Goal: Navigation & Orientation: Find specific page/section

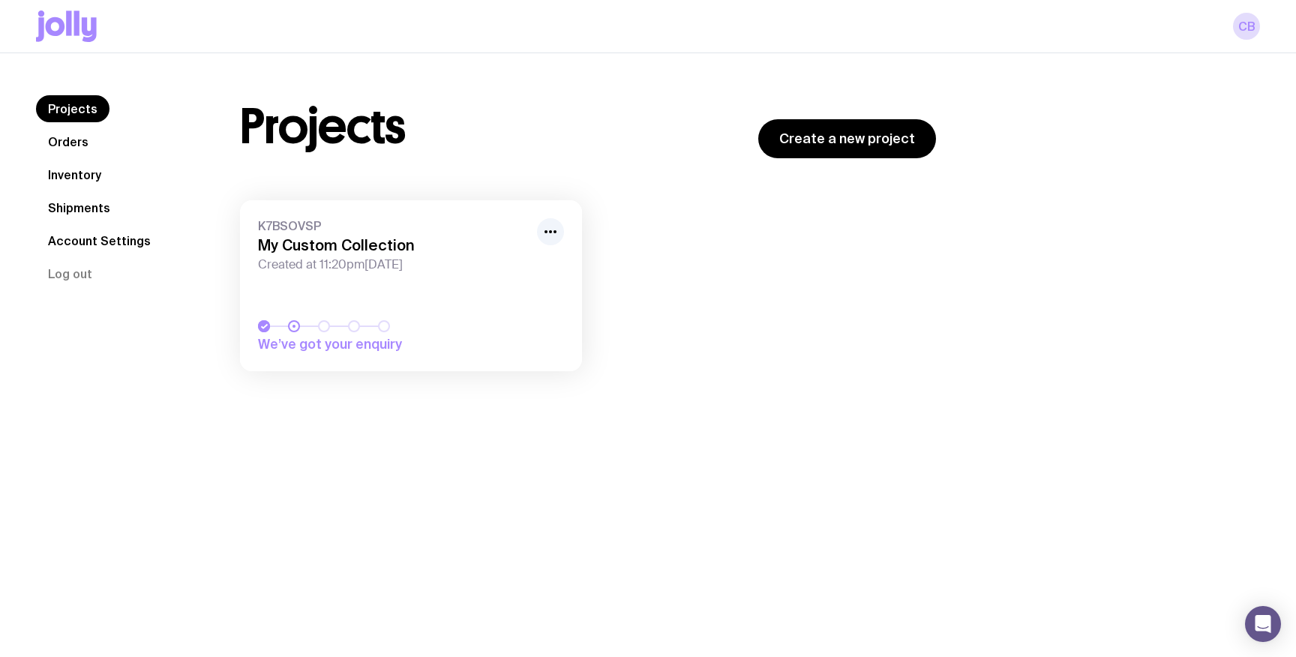
click at [67, 108] on link "Projects" at bounding box center [72, 108] width 73 height 27
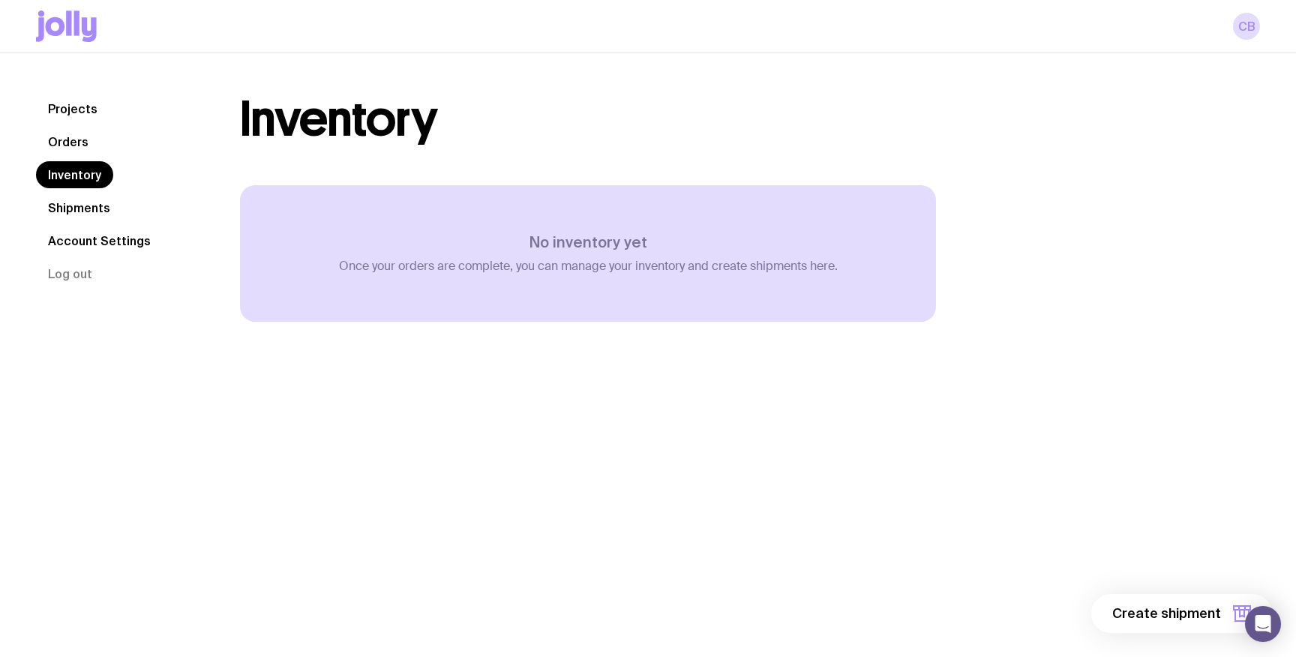
click at [76, 31] on icon at bounding box center [76, 22] width 5 height 25
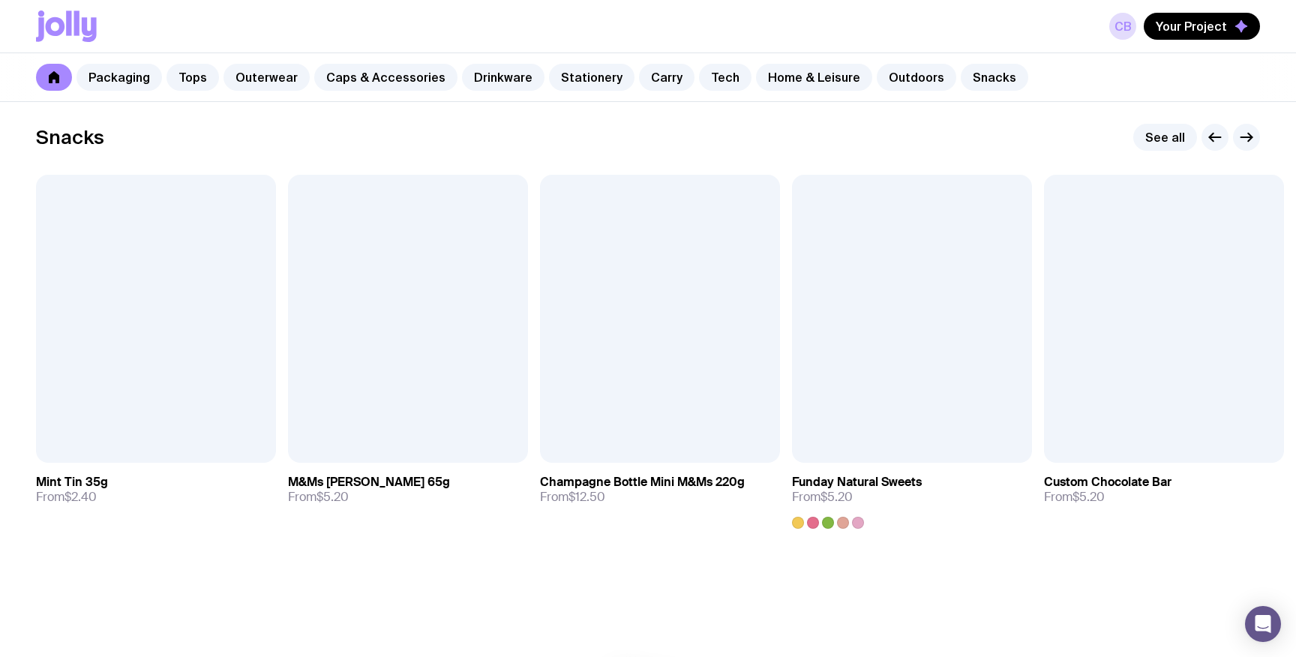
scroll to position [5183, 0]
